Goal: Book appointment/travel/reservation

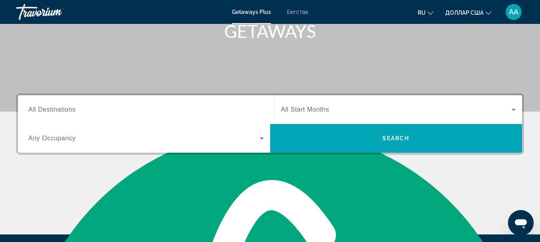
scroll to position [144, 0]
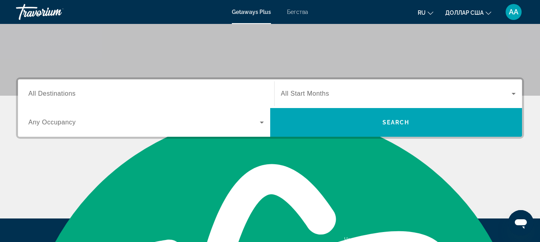
click at [71, 96] on span "All Destinations" at bounding box center [51, 93] width 47 height 7
click at [71, 96] on input "Destination All Destinations" at bounding box center [145, 94] width 235 height 10
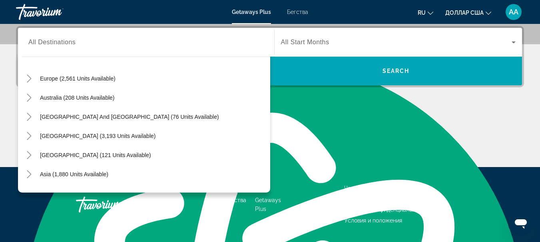
scroll to position [112, 0]
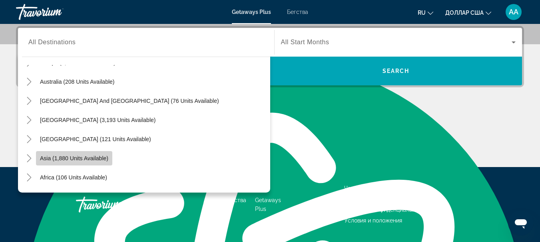
click at [68, 161] on span "Asia (1,880 units available)" at bounding box center [74, 158] width 68 height 6
type input "**********"
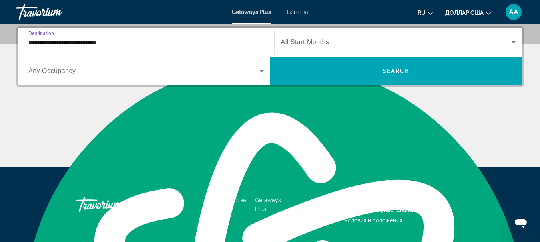
click at [45, 74] on span "Any Occupancy" at bounding box center [52, 71] width 48 height 7
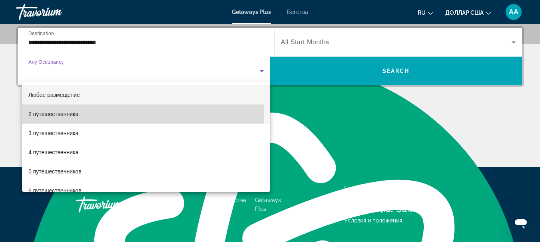
click at [60, 116] on font "2 путешественника" at bounding box center [53, 114] width 50 height 6
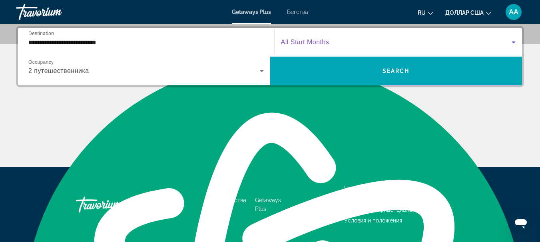
click at [515, 42] on icon "Виджет поиска" at bounding box center [513, 43] width 10 height 10
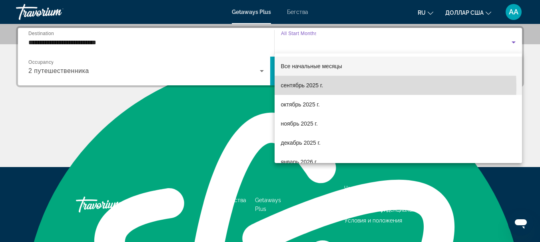
click at [327, 87] on mat-option "сентябрь 2025 г." at bounding box center [398, 85] width 248 height 19
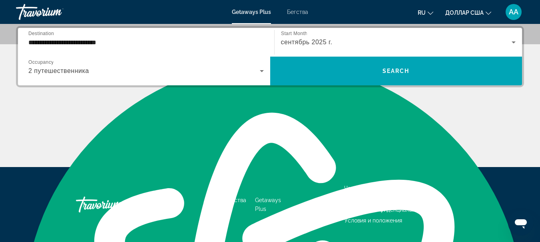
click at [331, 87] on div "**********" at bounding box center [270, 57] width 508 height 62
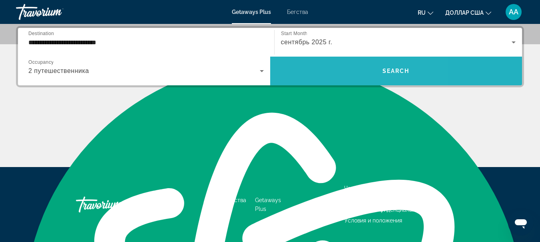
click at [333, 77] on span "Виджет поиска" at bounding box center [396, 71] width 252 height 19
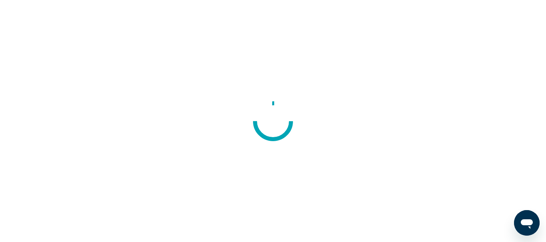
scroll to position [53, 0]
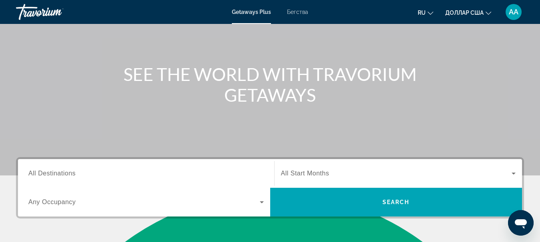
scroll to position [96, 0]
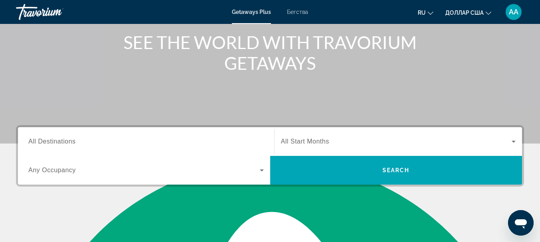
click at [61, 144] on span "All Destinations" at bounding box center [51, 141] width 47 height 7
click at [61, 144] on input "Destination All Destinations" at bounding box center [145, 142] width 235 height 10
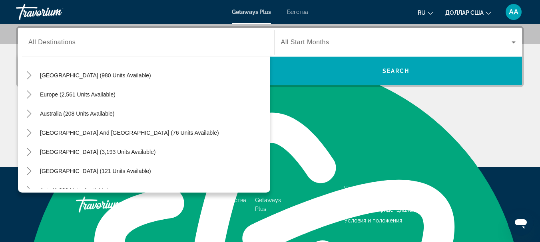
scroll to position [107, 0]
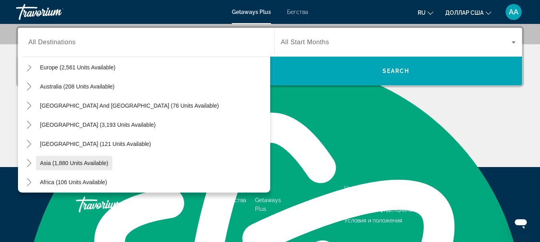
click at [77, 167] on span "Виджет поиска" at bounding box center [74, 163] width 76 height 19
type input "**********"
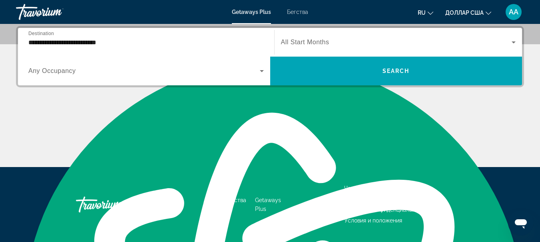
click at [54, 83] on div "Occupancy Any Occupancy" at bounding box center [146, 71] width 248 height 29
click at [54, 75] on label "Occupancy Any Occupancy" at bounding box center [52, 71] width 48 height 7
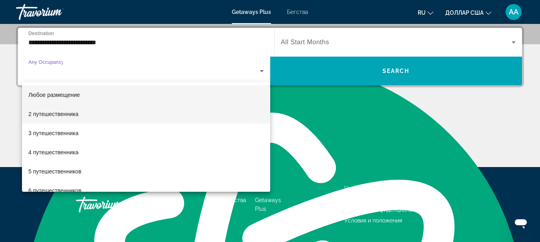
click at [55, 111] on font "2 путешественника" at bounding box center [53, 114] width 50 height 6
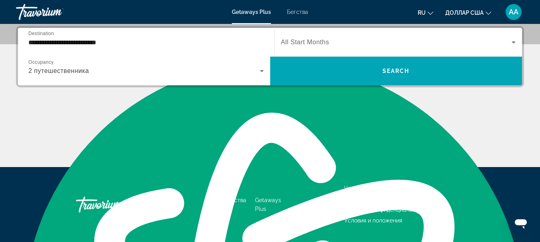
click at [286, 45] on span "All Start Months" at bounding box center [305, 42] width 48 height 7
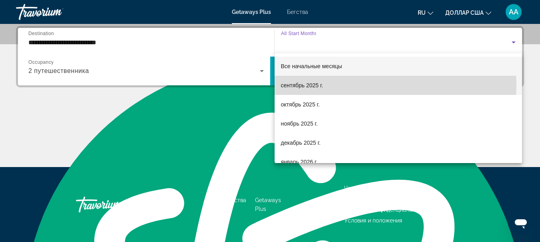
click at [302, 86] on font "сентябрь 2025 г." at bounding box center [302, 85] width 42 height 6
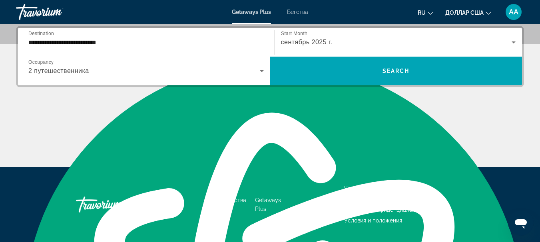
click at [309, 86] on div "**********" at bounding box center [270, 57] width 508 height 62
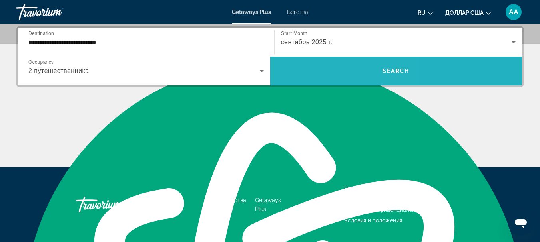
click at [319, 60] on span "Виджет поиска" at bounding box center [396, 71] width 252 height 29
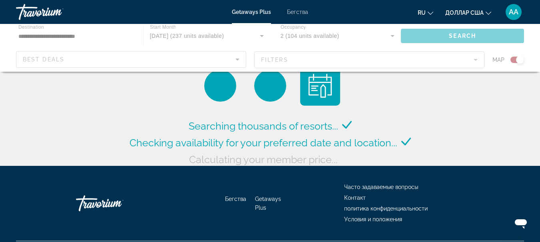
click at [319, 60] on div "Основное содержание" at bounding box center [270, 48] width 540 height 48
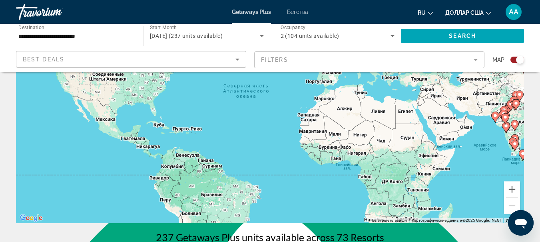
scroll to position [123, 0]
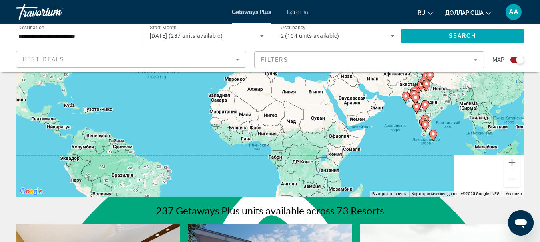
drag, startPoint x: 491, startPoint y: 167, endPoint x: 401, endPoint y: 174, distance: 90.6
click at [401, 174] on div "Чтобы активировать перетаскивание с помощью клавиатуры, нажмите Alt + Ввод. Пос…" at bounding box center [270, 77] width 508 height 240
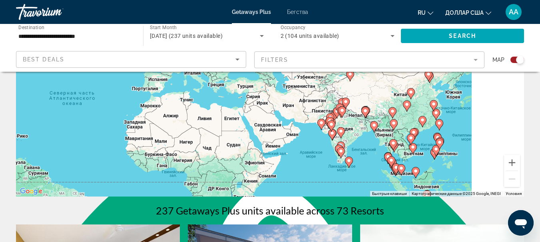
drag, startPoint x: 467, startPoint y: 156, endPoint x: 382, endPoint y: 182, distance: 88.6
click at [382, 182] on div "Чтобы активировать перетаскивание с помощью клавиатуры, нажмите Alt + Ввод. Пос…" at bounding box center [270, 77] width 508 height 240
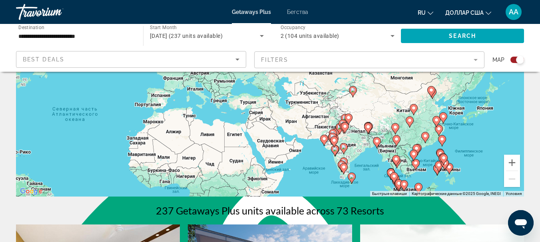
drag, startPoint x: 469, startPoint y: 122, endPoint x: 472, endPoint y: 140, distance: 18.1
click at [472, 140] on div "Чтобы активировать перетаскивание с помощью клавиатуры, нажмите Alt + Ввод. Пос…" at bounding box center [270, 77] width 508 height 240
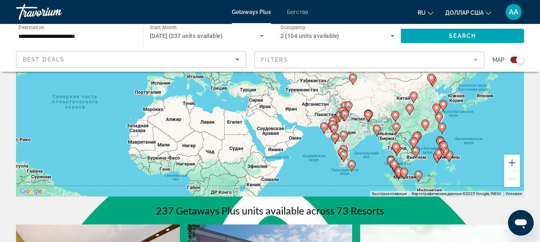
drag, startPoint x: 495, startPoint y: 135, endPoint x: 494, endPoint y: 122, distance: 13.6
click at [494, 122] on div "Чтобы активировать перетаскивание с помощью клавиатуры, нажмите Alt + Ввод. Пос…" at bounding box center [270, 77] width 508 height 240
